Goal: Transaction & Acquisition: Purchase product/service

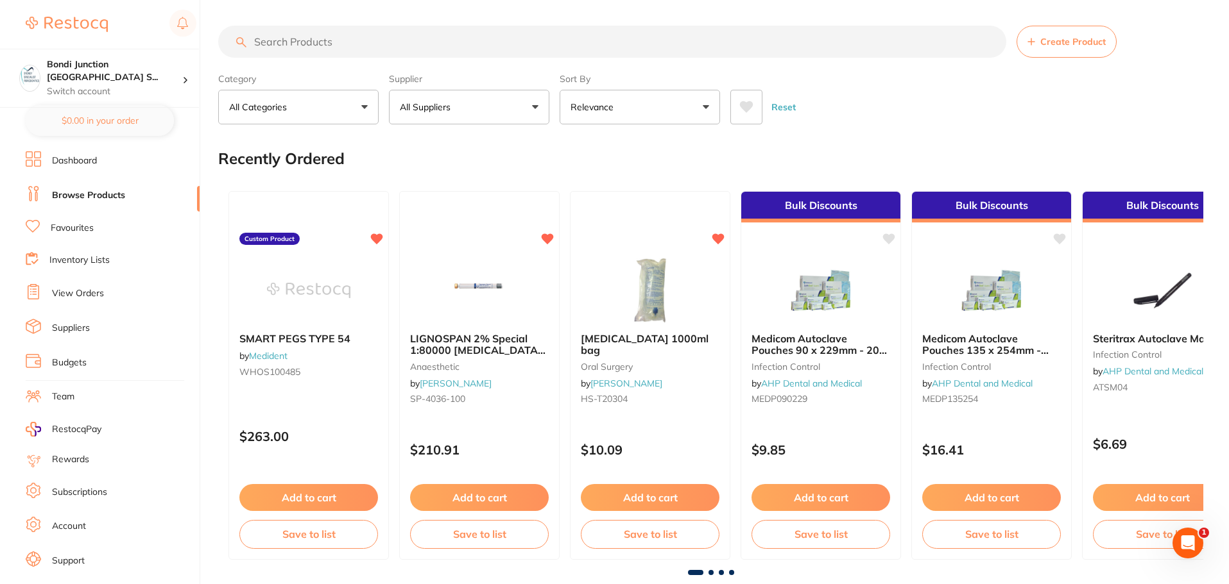
click at [335, 38] on input "search" at bounding box center [612, 42] width 788 height 32
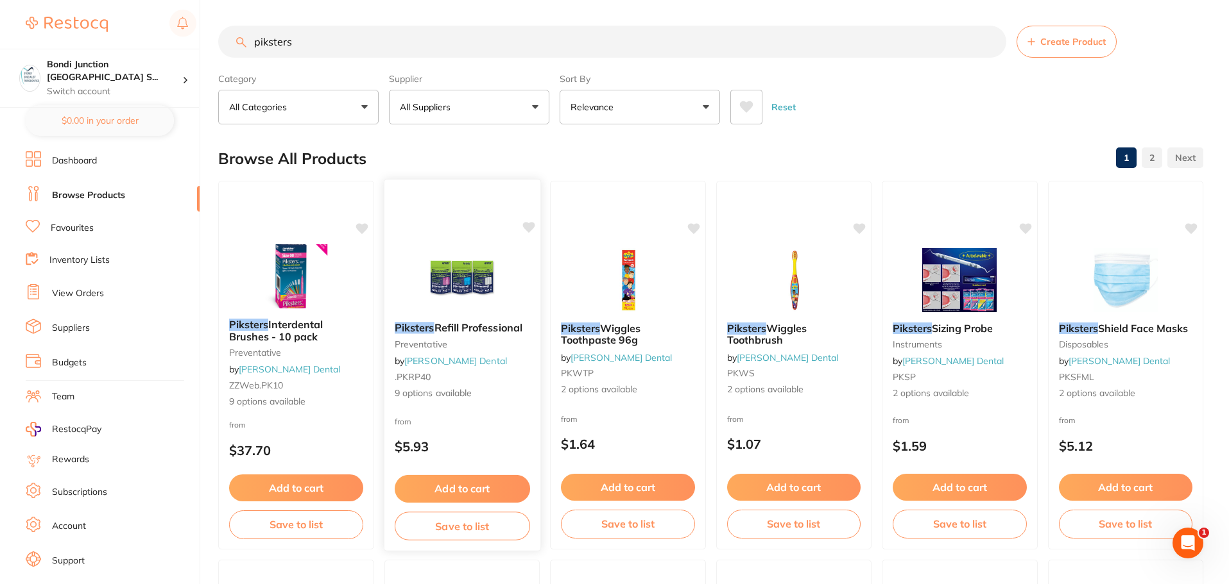
type input "piksters"
click at [498, 334] on span "Refill Professional" at bounding box center [478, 327] width 88 height 13
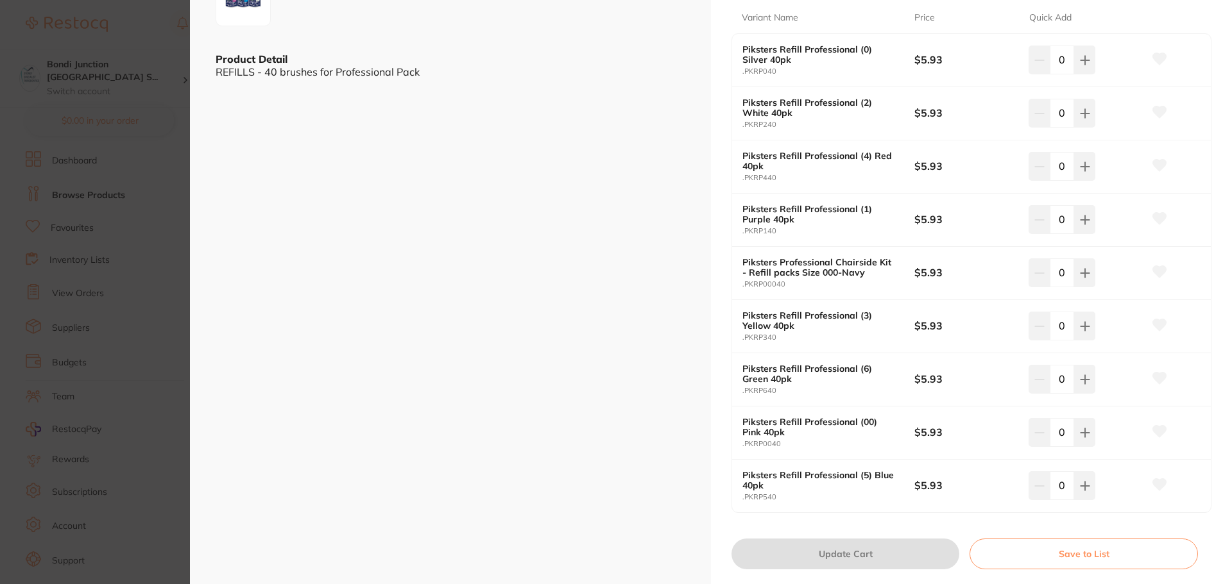
scroll to position [449, 0]
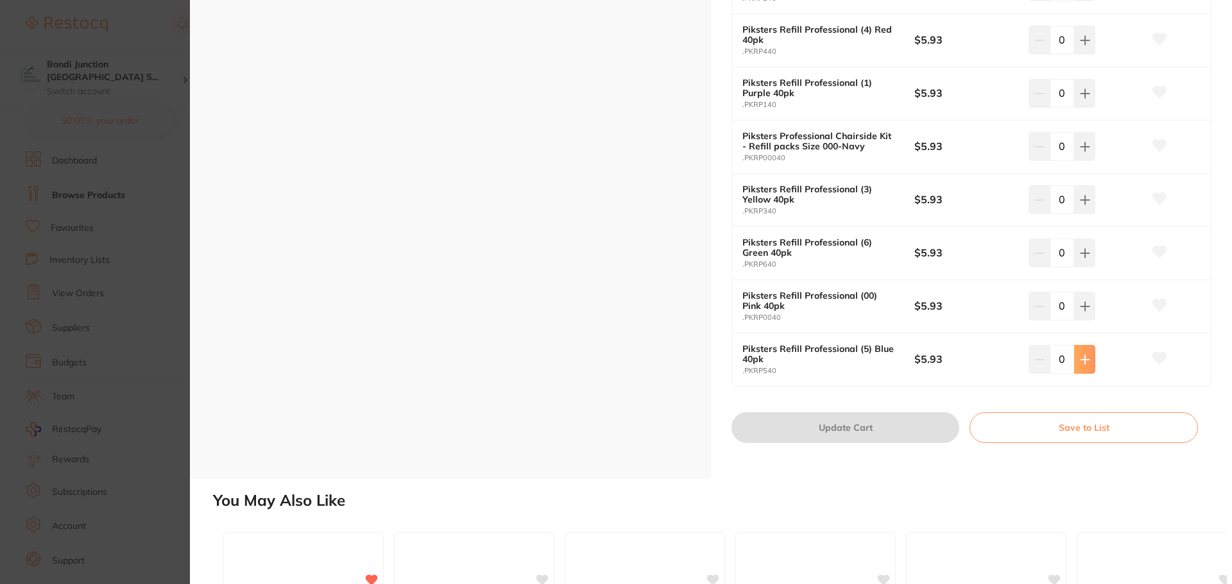
click at [1082, 358] on icon at bounding box center [1084, 359] width 8 height 8
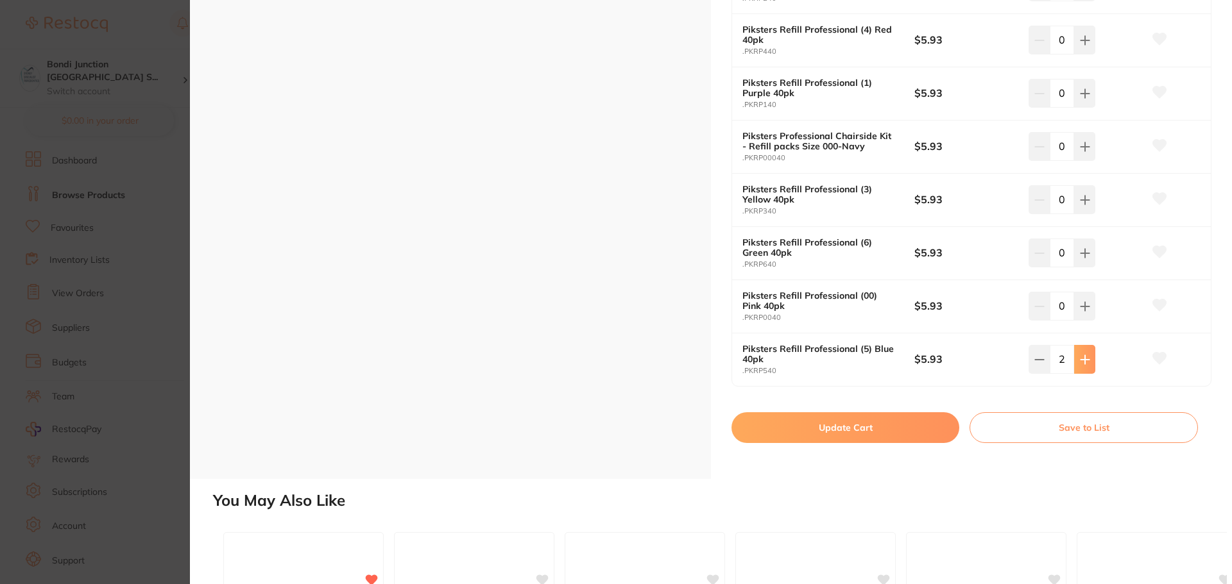
click at [1082, 357] on icon at bounding box center [1084, 359] width 8 height 8
type input "3"
click at [1080, 303] on icon at bounding box center [1085, 307] width 10 height 10
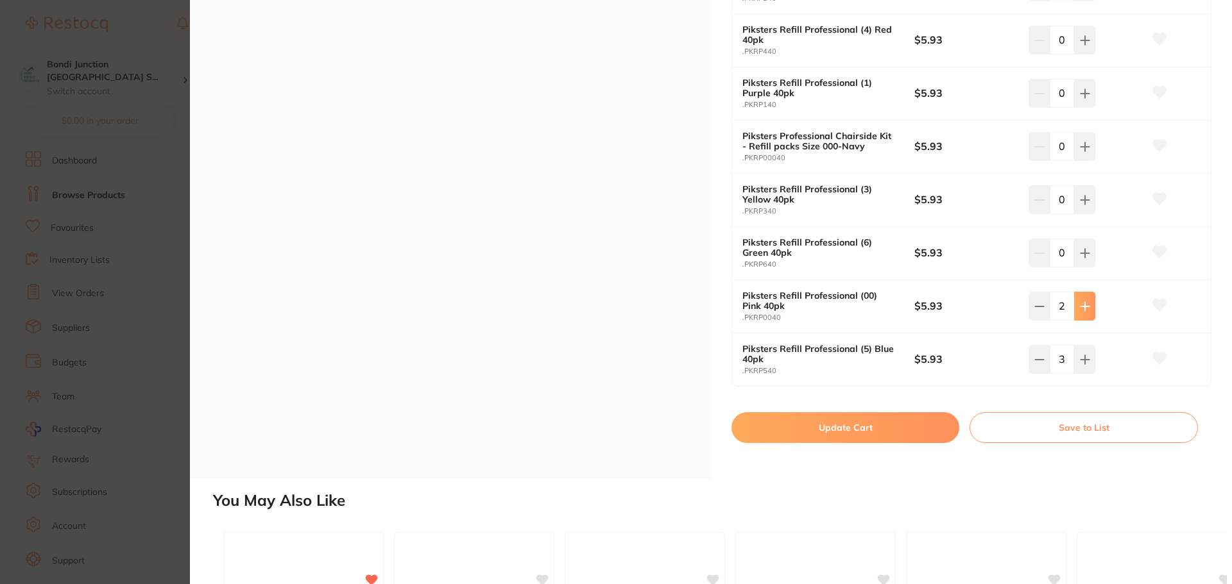
click at [1080, 303] on icon at bounding box center [1085, 307] width 10 height 10
type input "3"
click at [1087, 249] on button at bounding box center [1084, 253] width 21 height 28
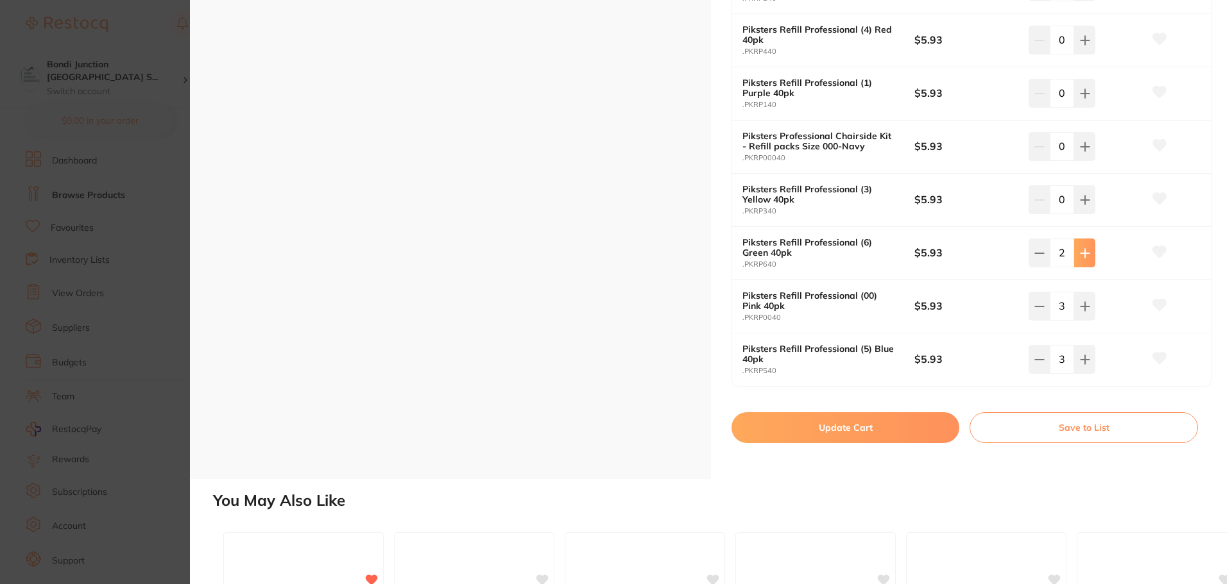
type input "3"
click at [1080, 202] on icon at bounding box center [1085, 200] width 10 height 10
type input "3"
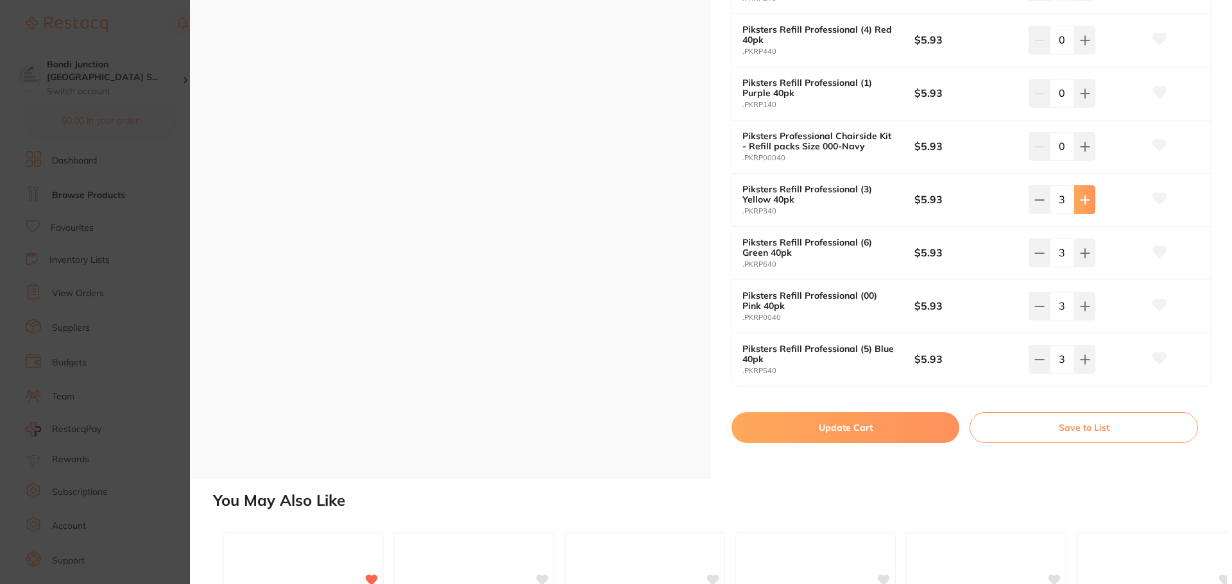
scroll to position [385, 0]
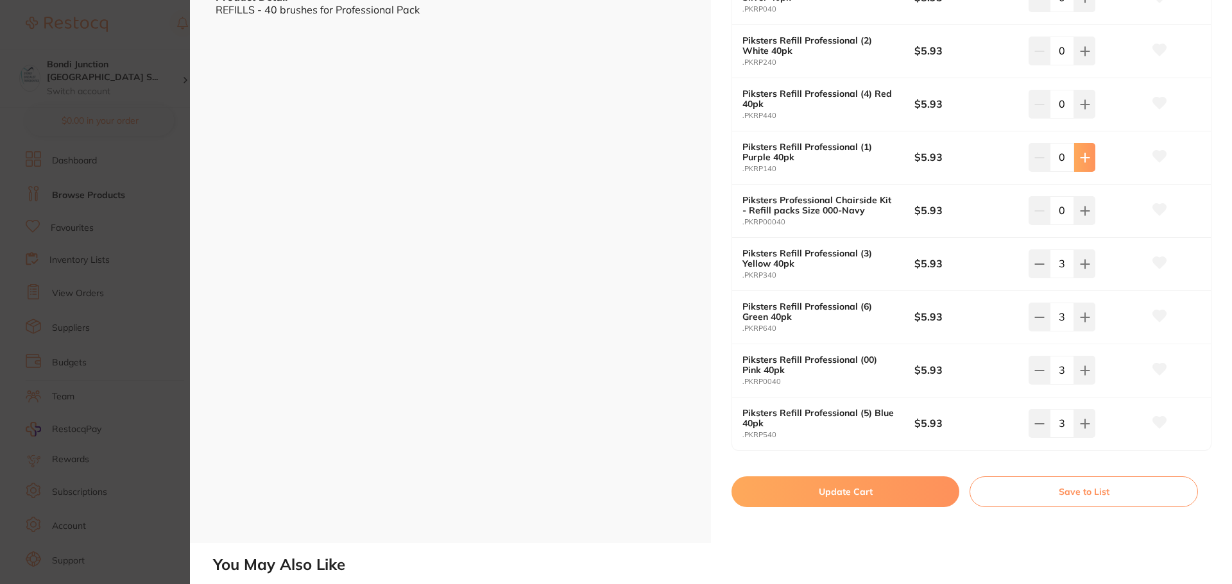
click at [1085, 154] on icon at bounding box center [1085, 158] width 10 height 10
click at [1084, 154] on icon at bounding box center [1085, 158] width 10 height 10
type input "3"
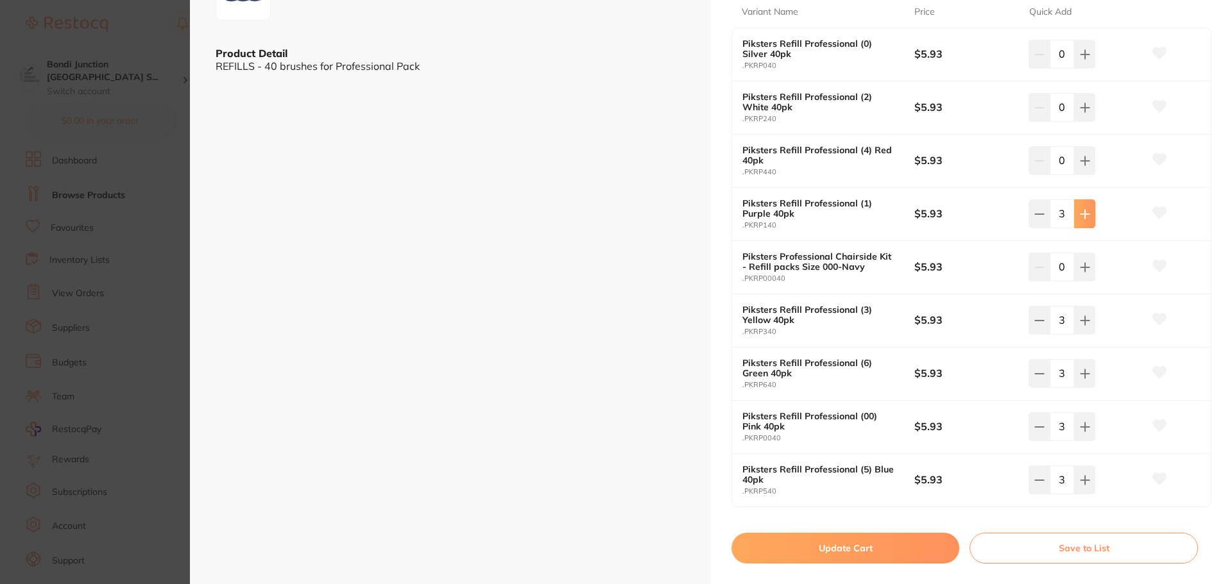
scroll to position [0, 0]
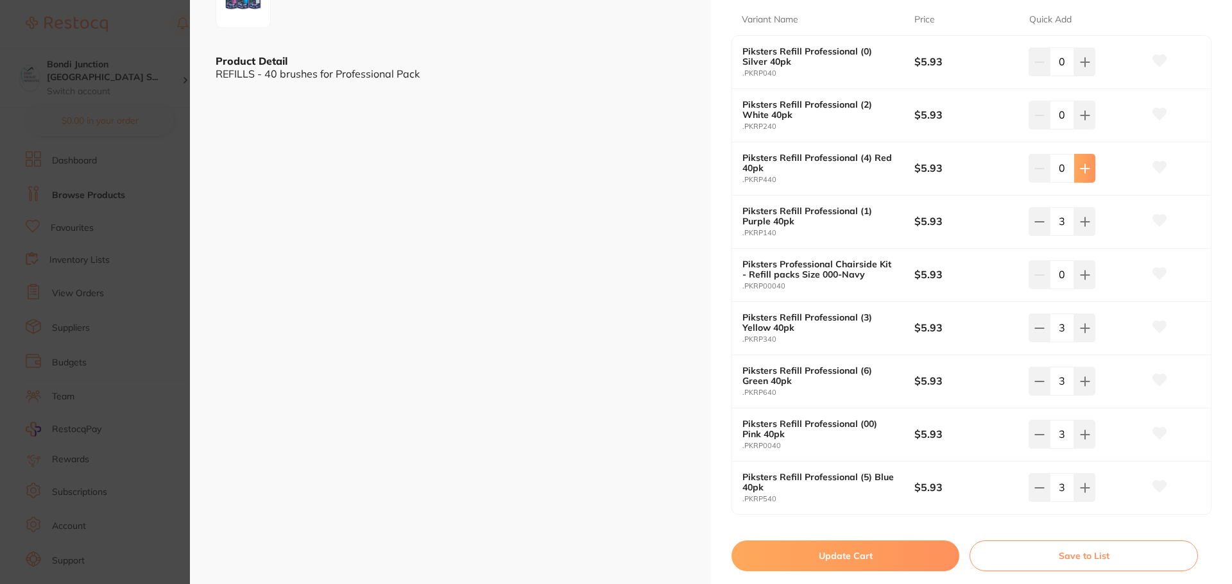
click at [1086, 167] on icon at bounding box center [1085, 169] width 10 height 10
click at [1085, 167] on icon at bounding box center [1085, 169] width 10 height 10
type input "3"
click at [1087, 117] on icon at bounding box center [1085, 115] width 10 height 10
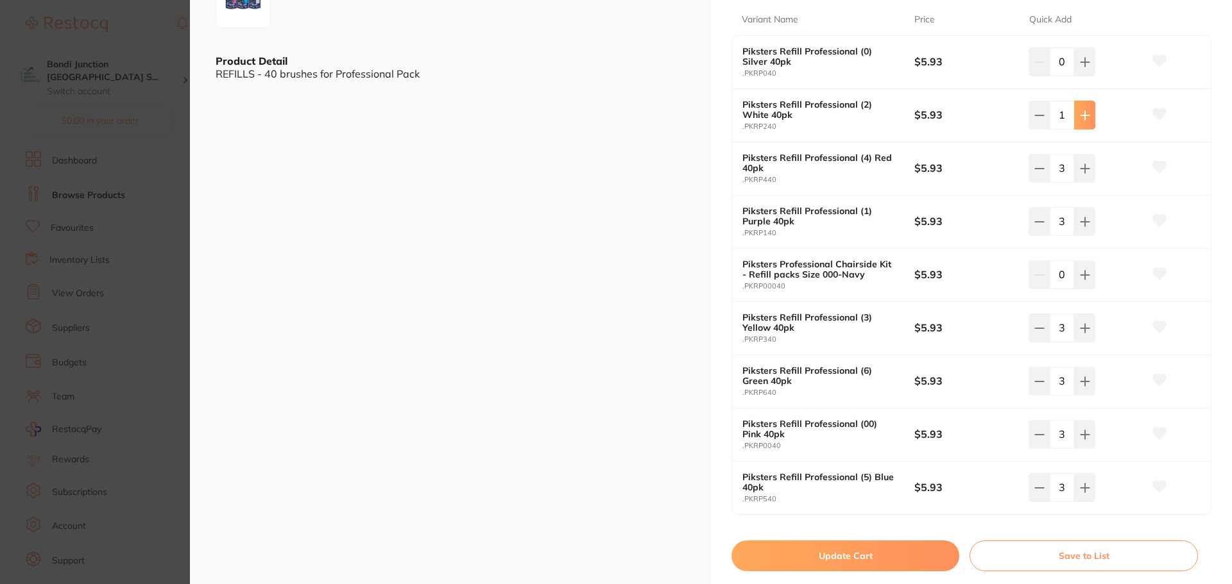
click at [1085, 117] on icon at bounding box center [1085, 115] width 10 height 10
type input "3"
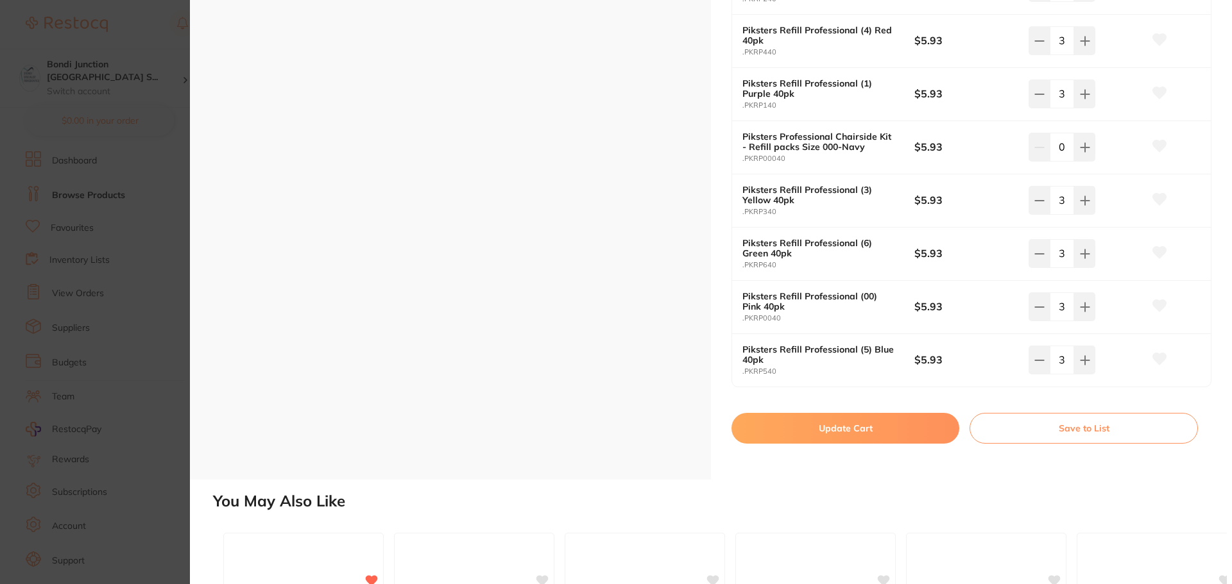
scroll to position [449, 0]
click at [821, 423] on button "Update Cart" at bounding box center [845, 428] width 228 height 31
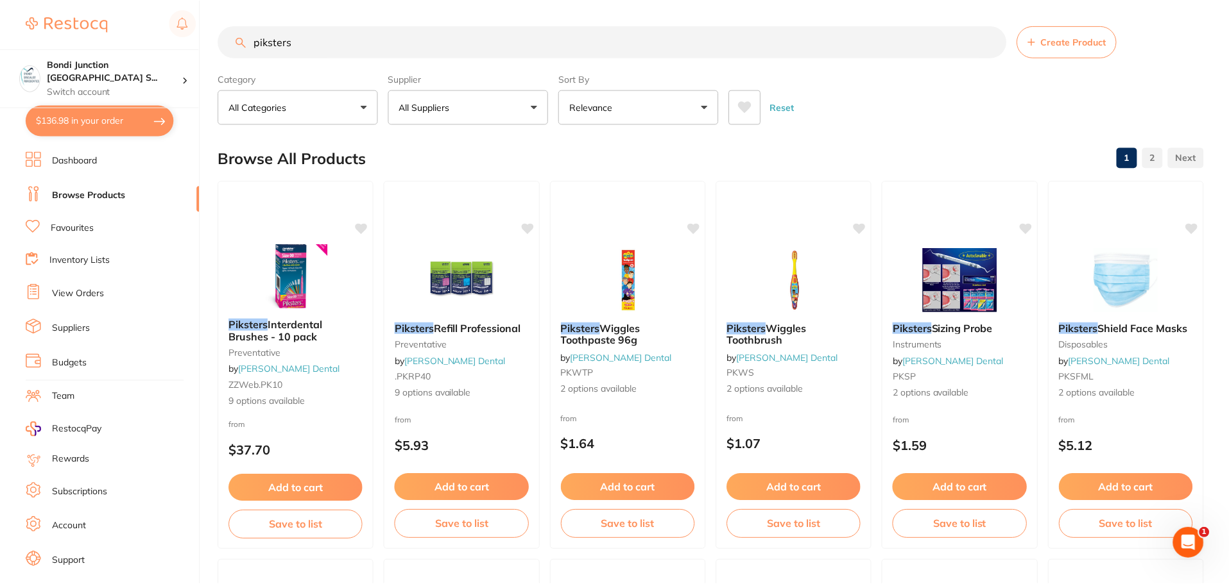
scroll to position [257, 0]
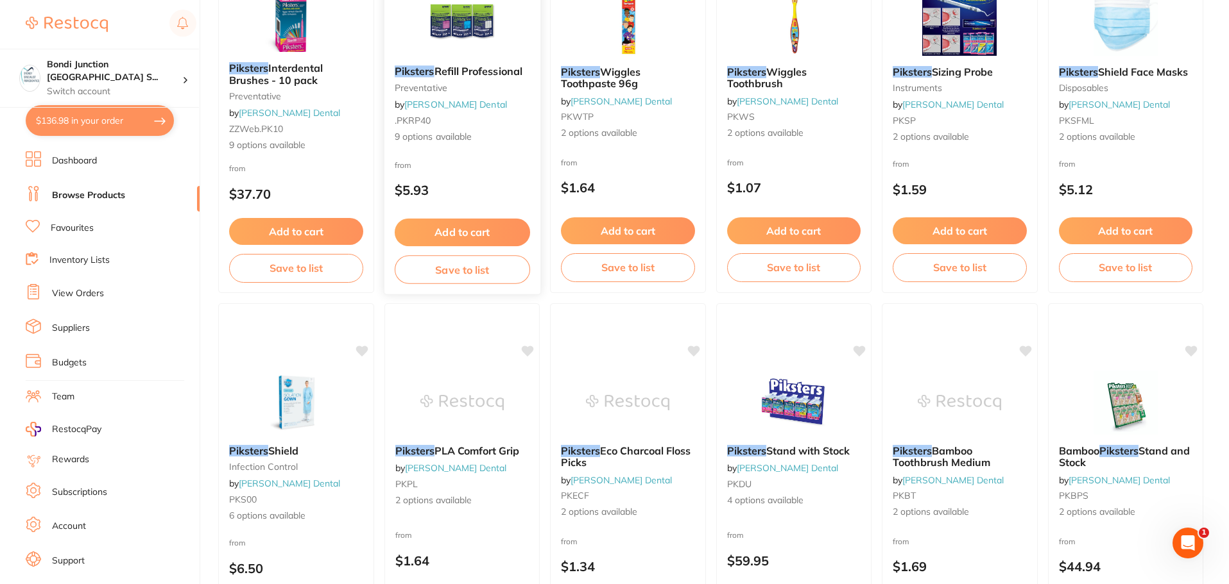
click at [457, 70] on span "Refill Professional" at bounding box center [478, 71] width 88 height 13
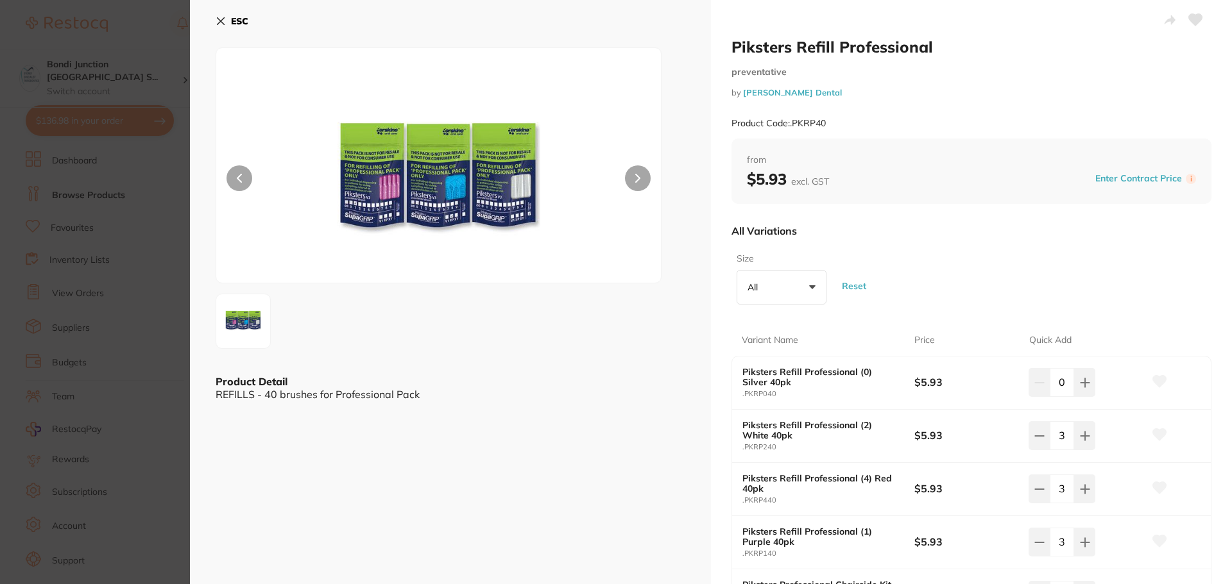
drag, startPoint x: 223, startPoint y: 17, endPoint x: 225, endPoint y: 27, distance: 9.8
click at [225, 26] on button "ESC" at bounding box center [232, 21] width 33 height 22
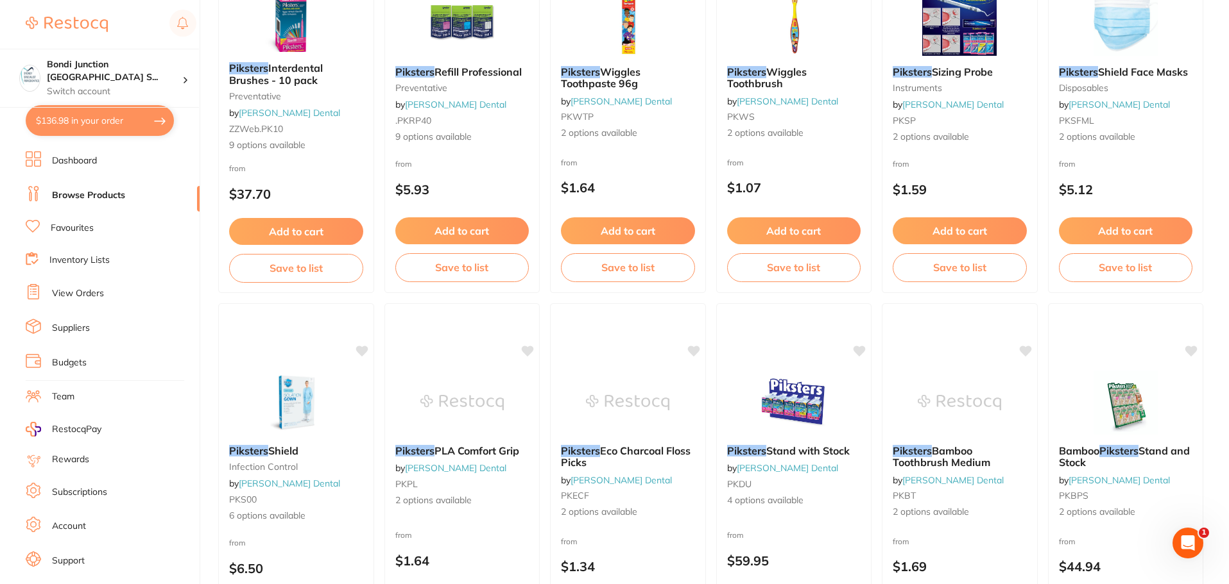
click at [107, 129] on button "$136.98 in your order" at bounding box center [100, 120] width 148 height 31
checkbox input "true"
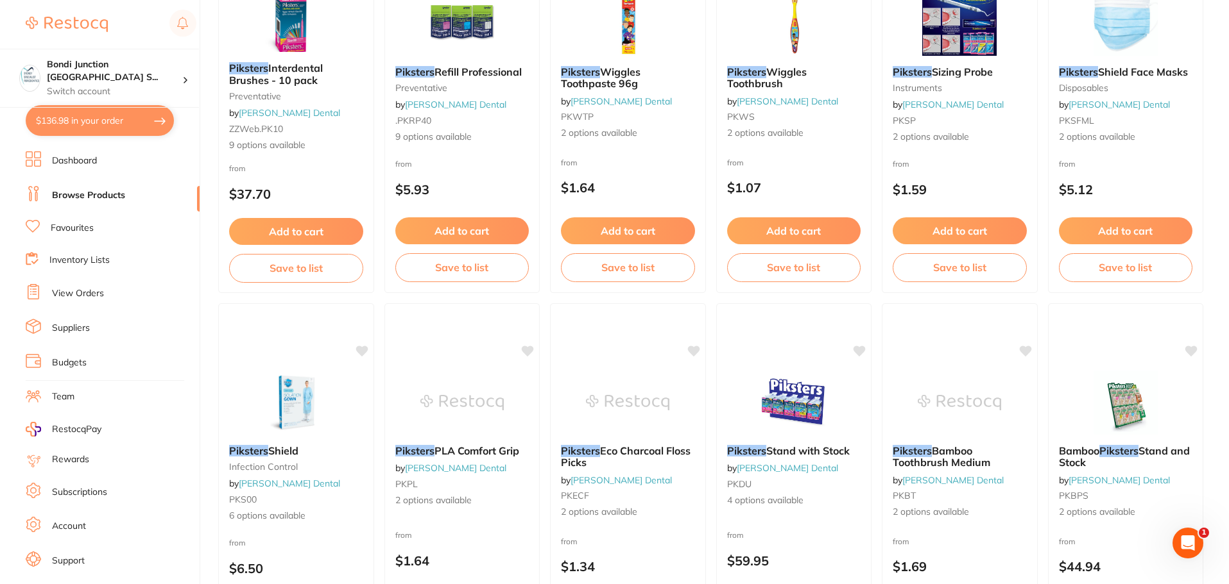
checkbox input "true"
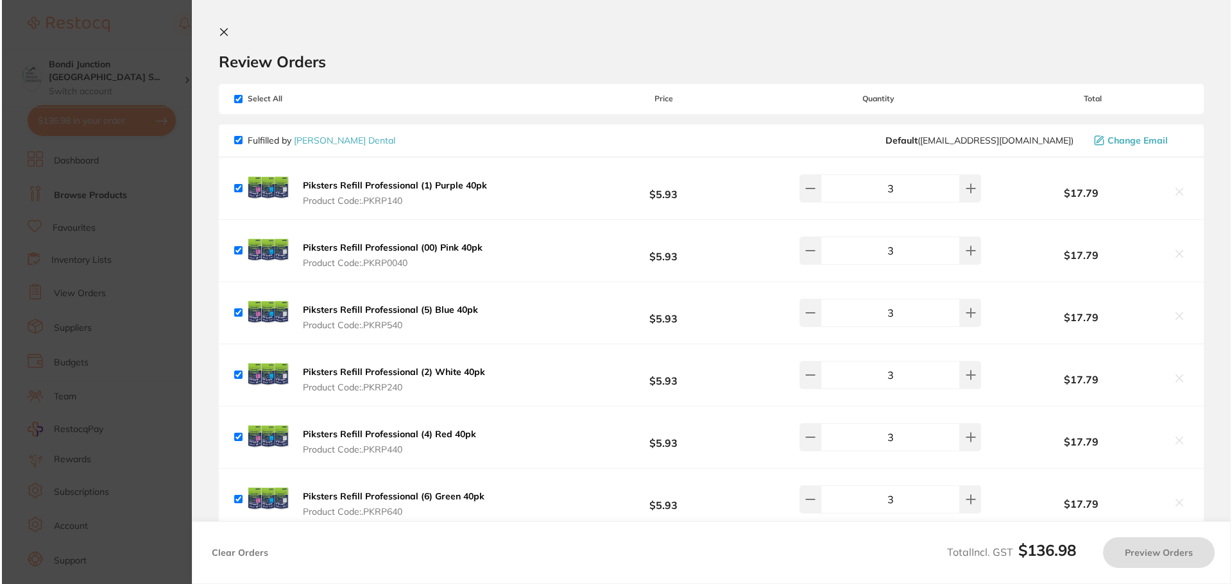
scroll to position [0, 0]
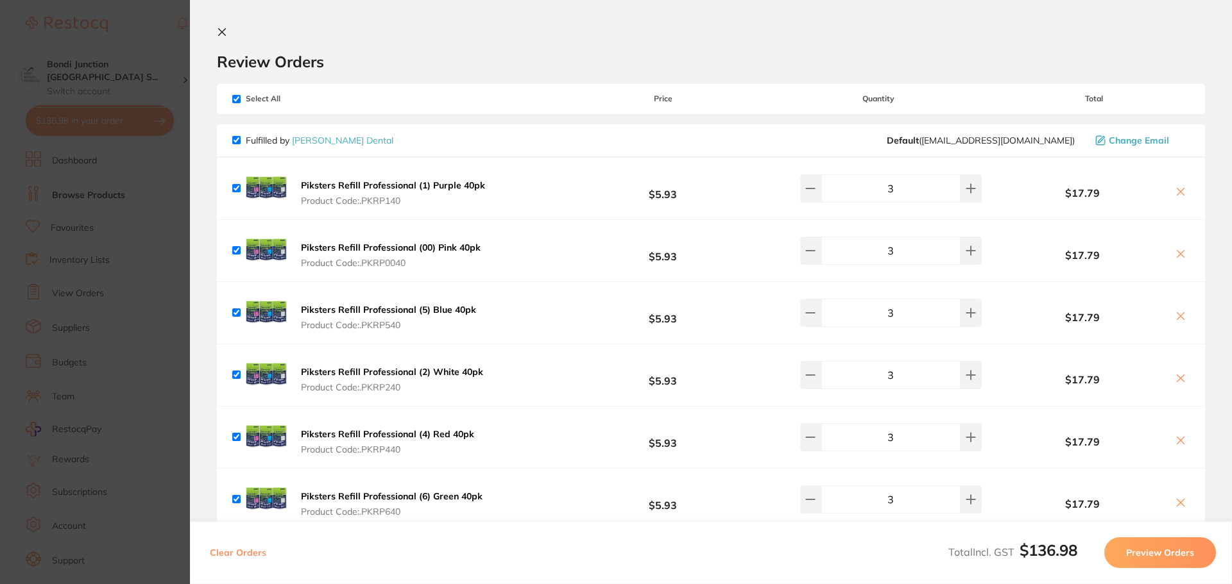
click at [1141, 545] on button "Preview Orders" at bounding box center [1160, 553] width 112 height 31
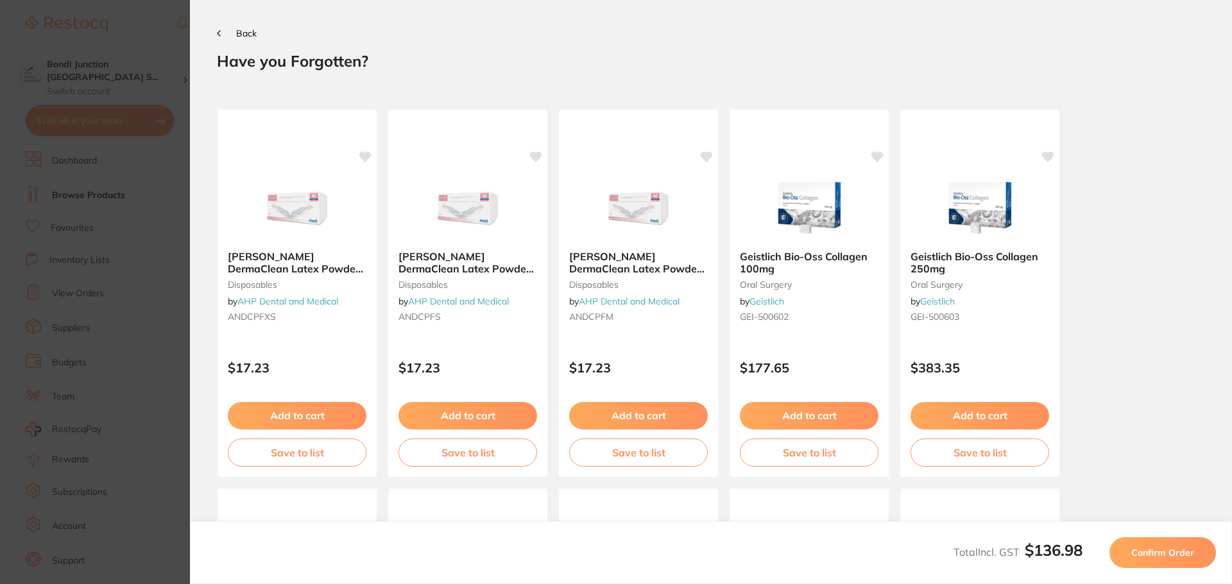
click at [1141, 556] on span "Confirm Order" at bounding box center [1162, 553] width 63 height 12
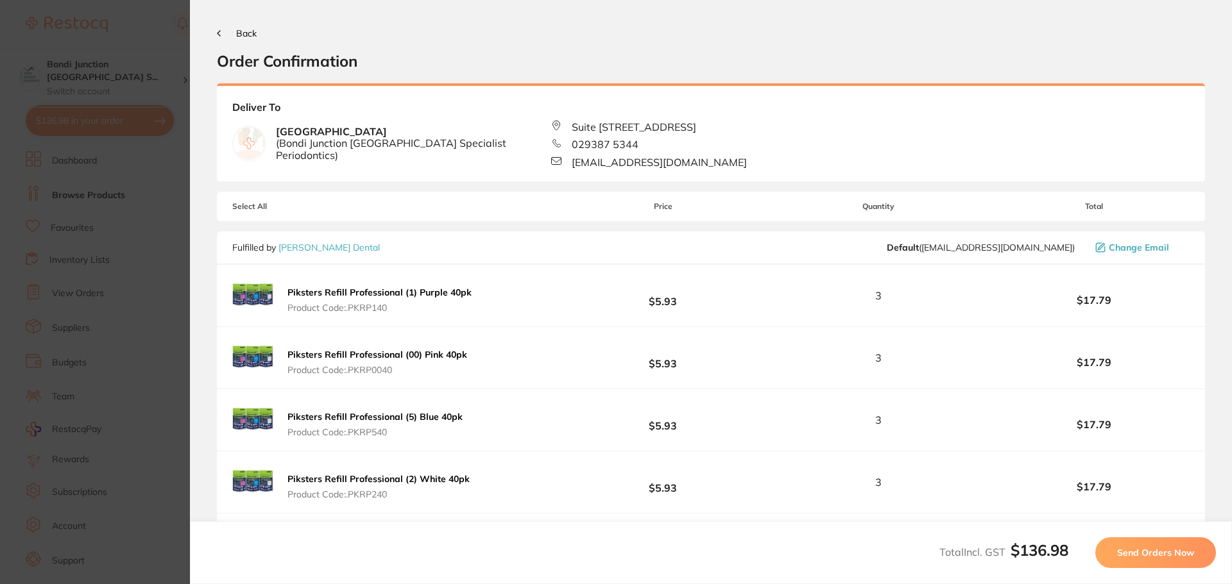
click at [1136, 556] on span "Send Orders Now" at bounding box center [1155, 553] width 77 height 12
